Goal: Find specific page/section: Find specific page/section

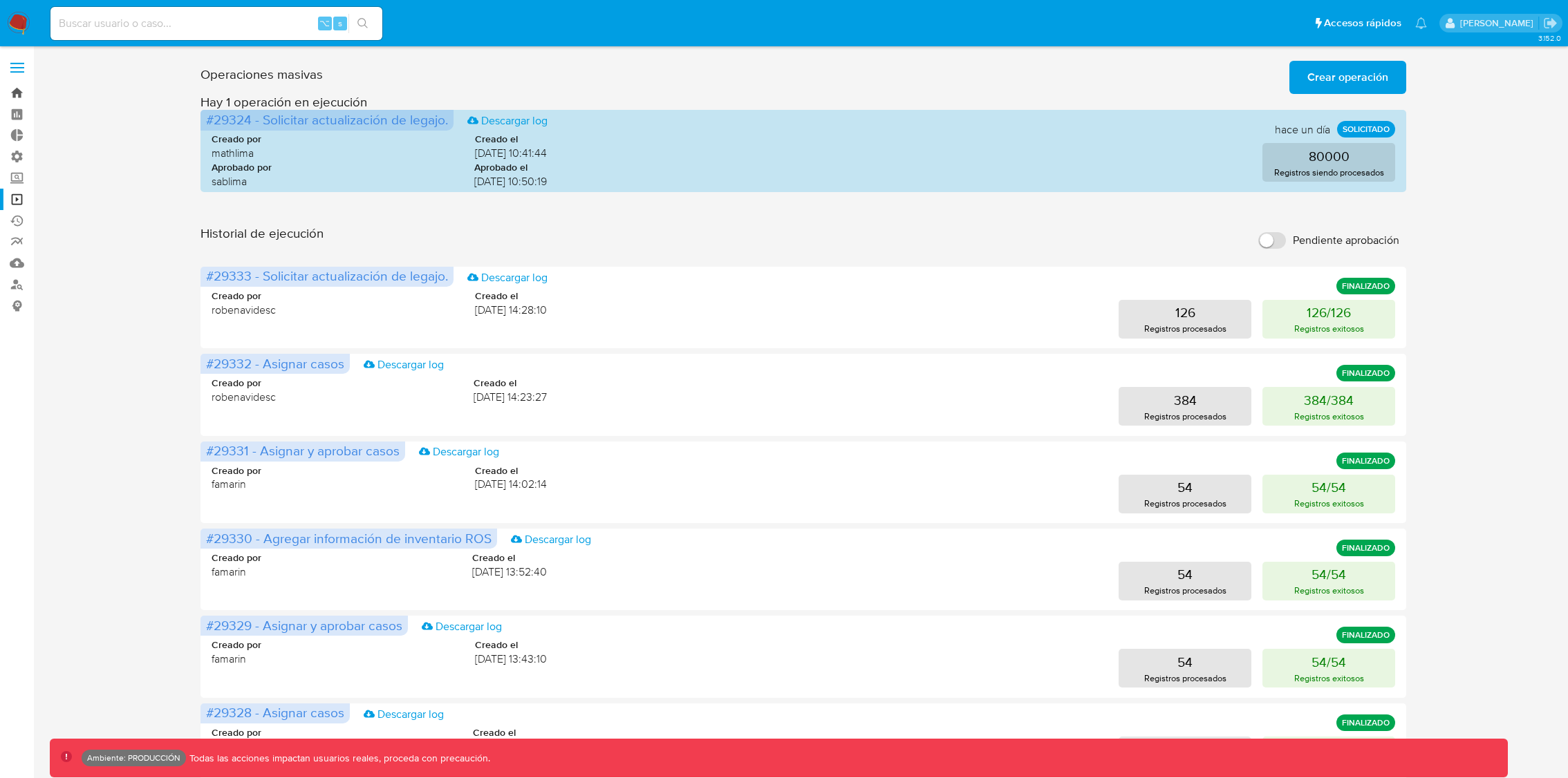
click at [27, 96] on link "Bandeja" at bounding box center [82, 93] width 164 height 22
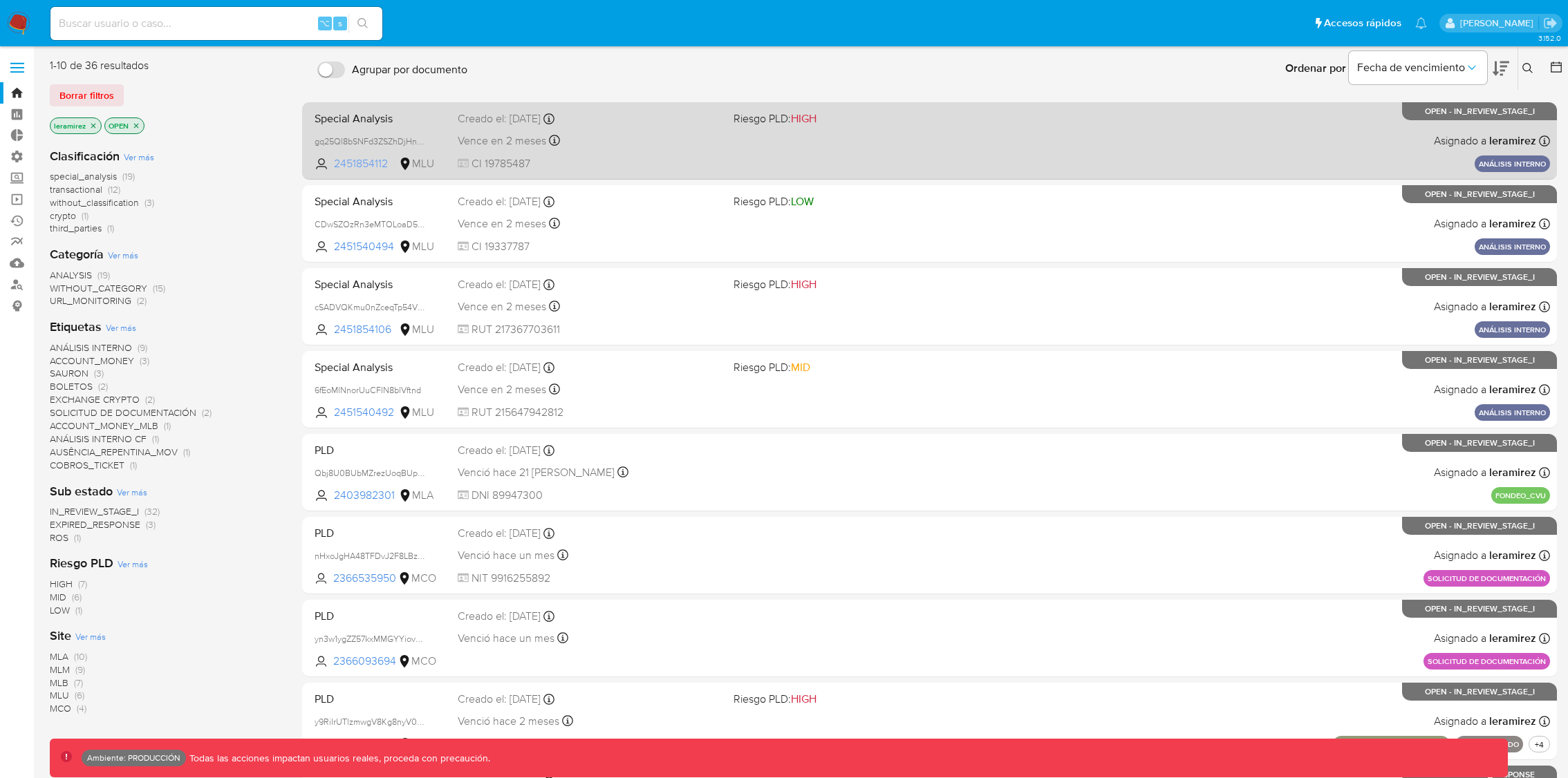
click at [373, 164] on span "2451854112" at bounding box center [365, 164] width 62 height 15
